Goal: Find specific page/section: Find specific page/section

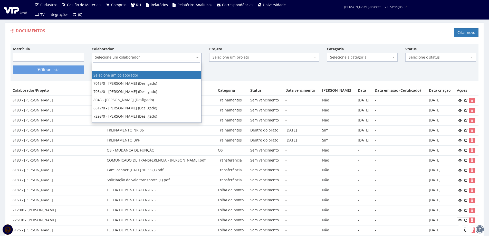
click at [124, 58] on span "Selecione um colaborador" at bounding box center [145, 57] width 100 height 5
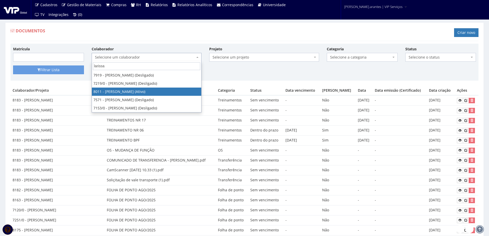
type input "larissa"
select select "3280"
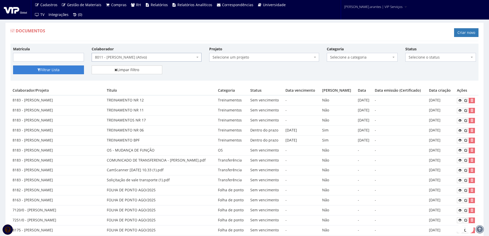
click at [22, 67] on button "Filtrar Lista" at bounding box center [48, 69] width 71 height 9
click at [133, 55] on span "Selecione um colaborador" at bounding box center [145, 57] width 100 height 5
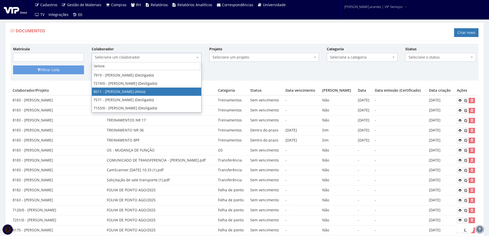
type input "larissa"
select select "3280"
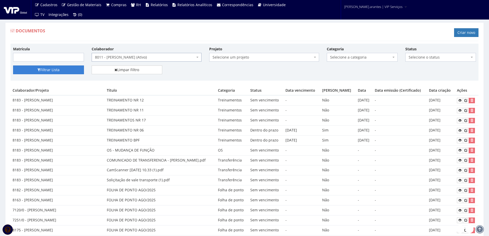
click at [60, 71] on button "Filtrar Lista" at bounding box center [48, 69] width 71 height 9
